Goal: Task Accomplishment & Management: Manage account settings

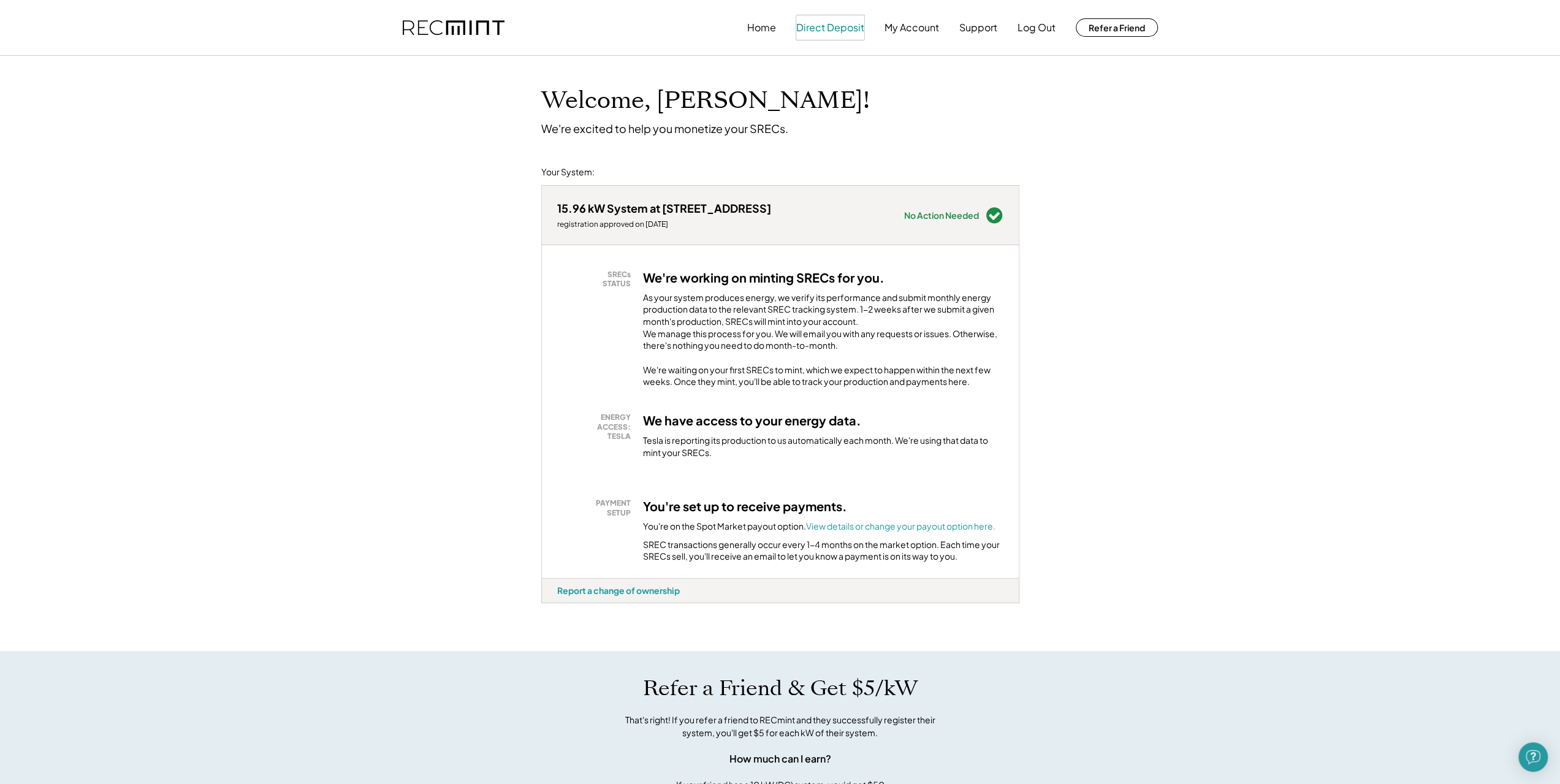
click at [845, 19] on button "Direct Deposit" at bounding box center [831, 27] width 68 height 25
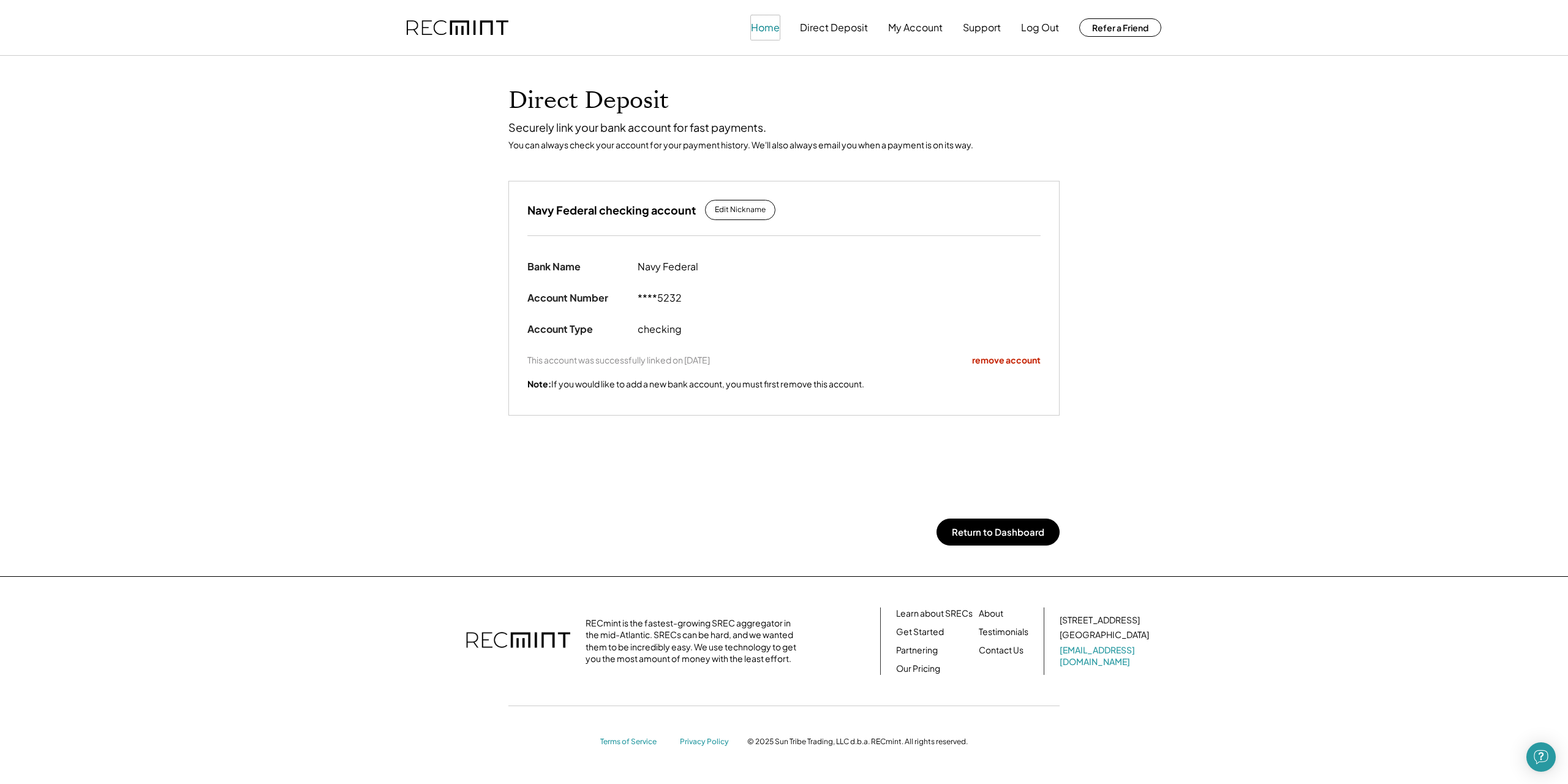
click at [757, 33] on button "Home" at bounding box center [765, 27] width 29 height 25
